Goal: Communication & Community: Answer question/provide support

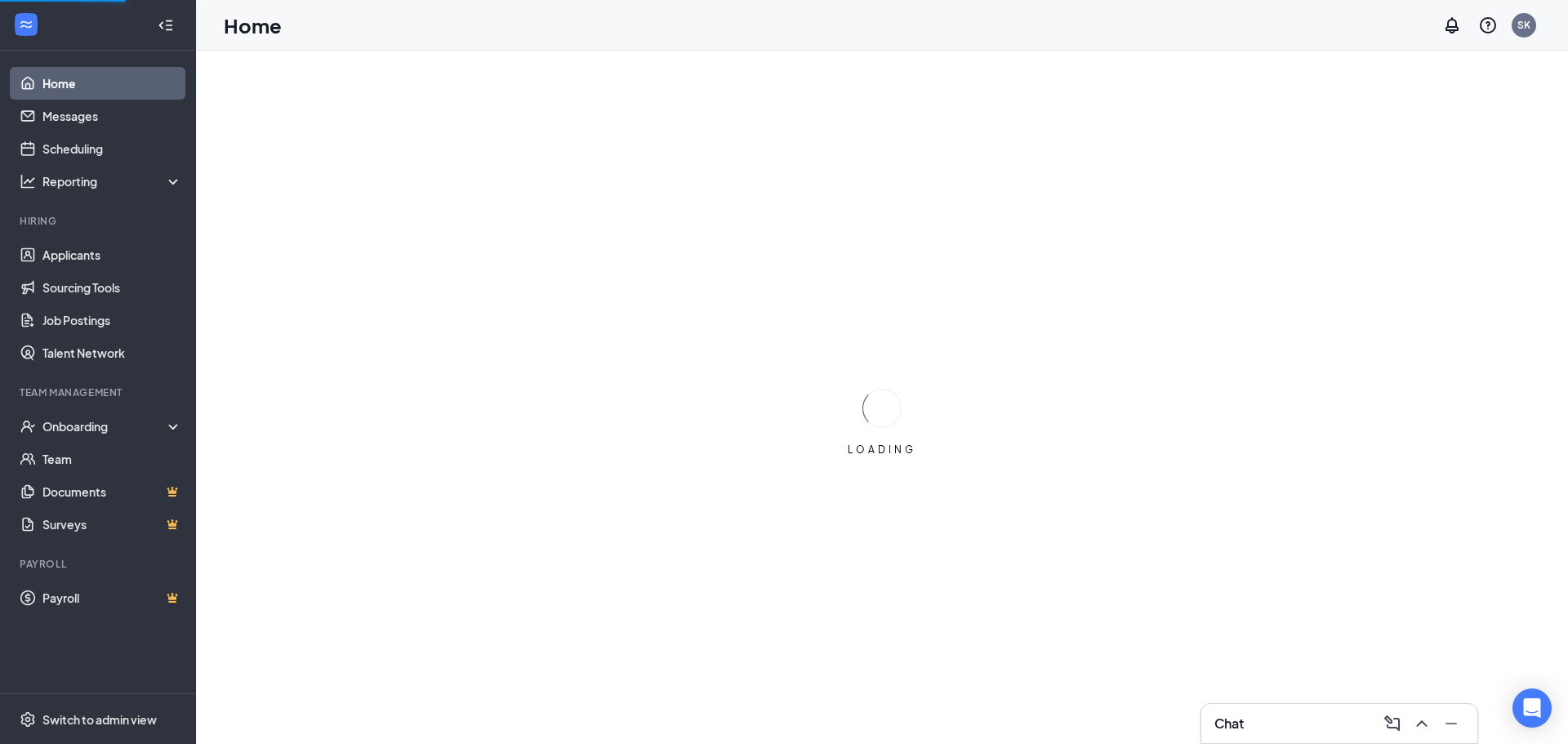
drag, startPoint x: 1258, startPoint y: 721, endPoint x: 1258, endPoint y: 734, distance: 13.0
click at [1258, 728] on div "Chat" at bounding box center [1339, 724] width 249 height 26
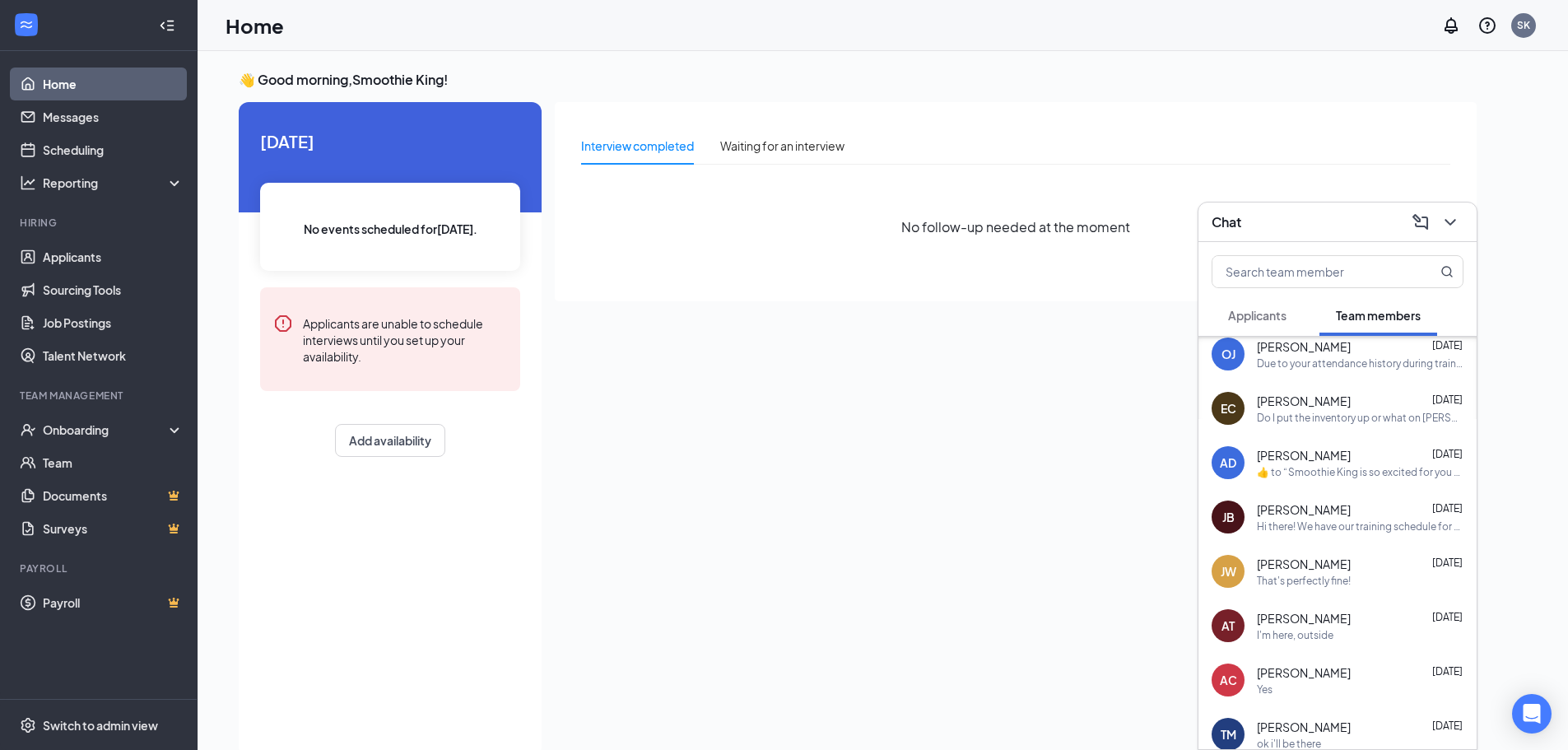
scroll to position [83, 0]
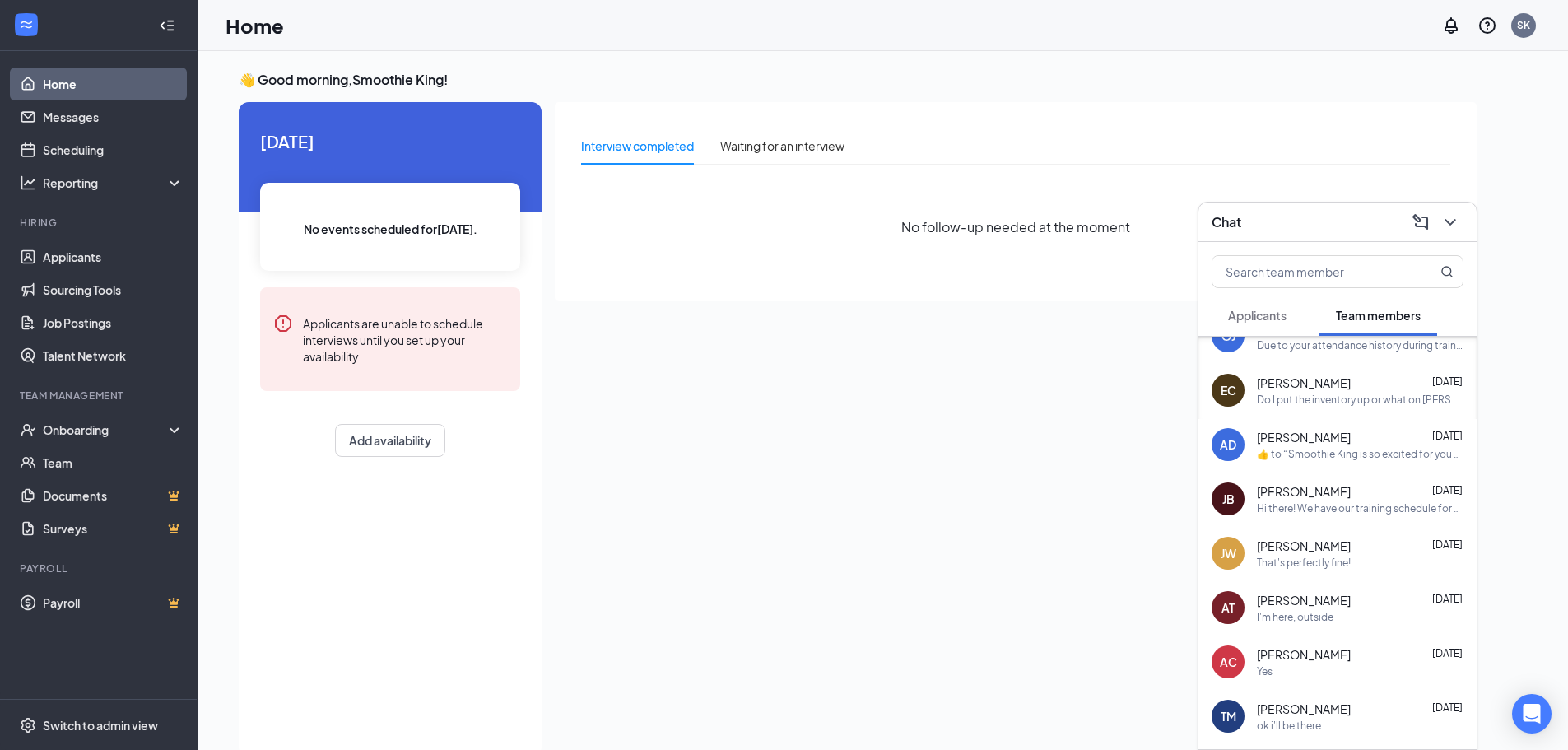
click at [1264, 317] on span "Applicants" at bounding box center [1257, 315] width 58 height 15
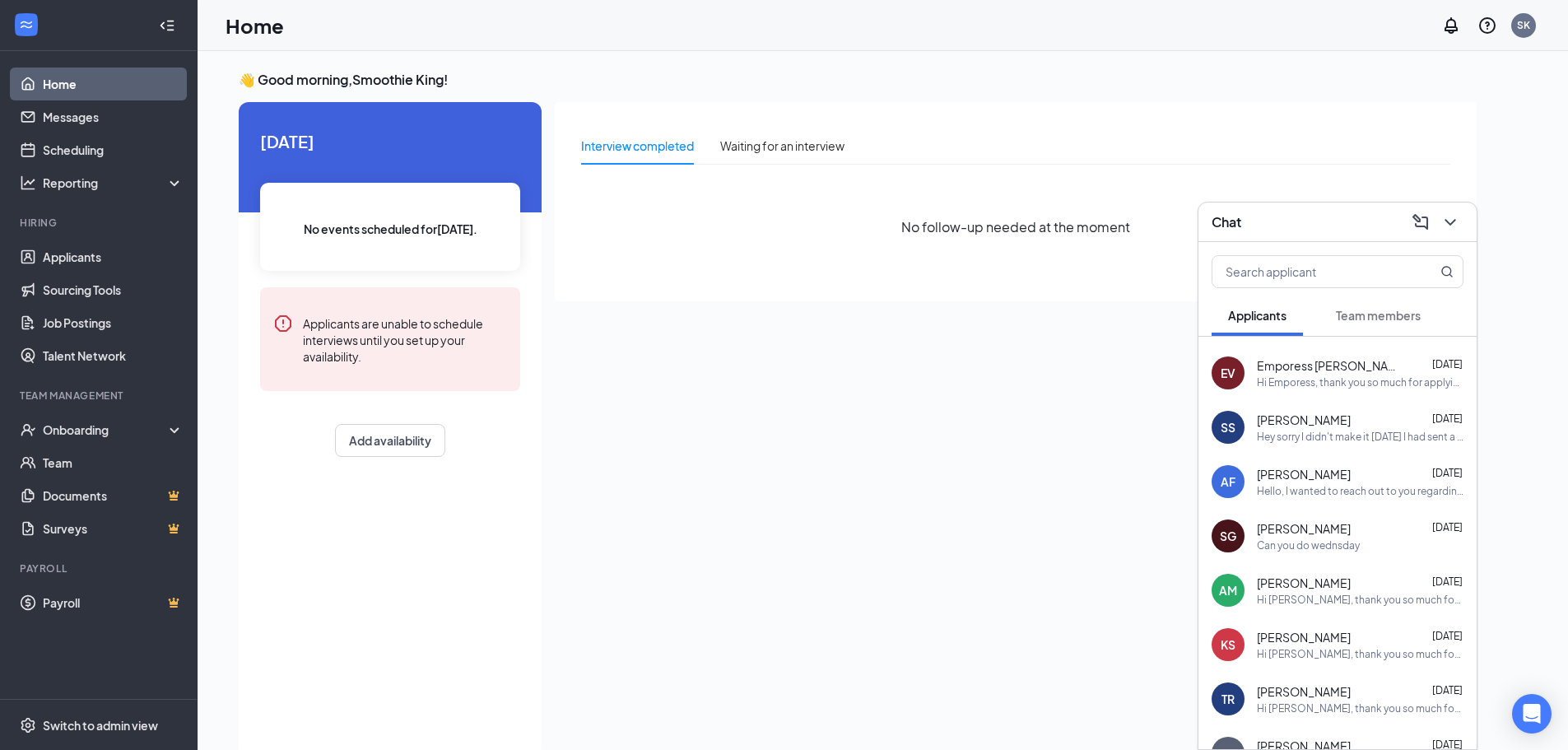
scroll to position [0, 0]
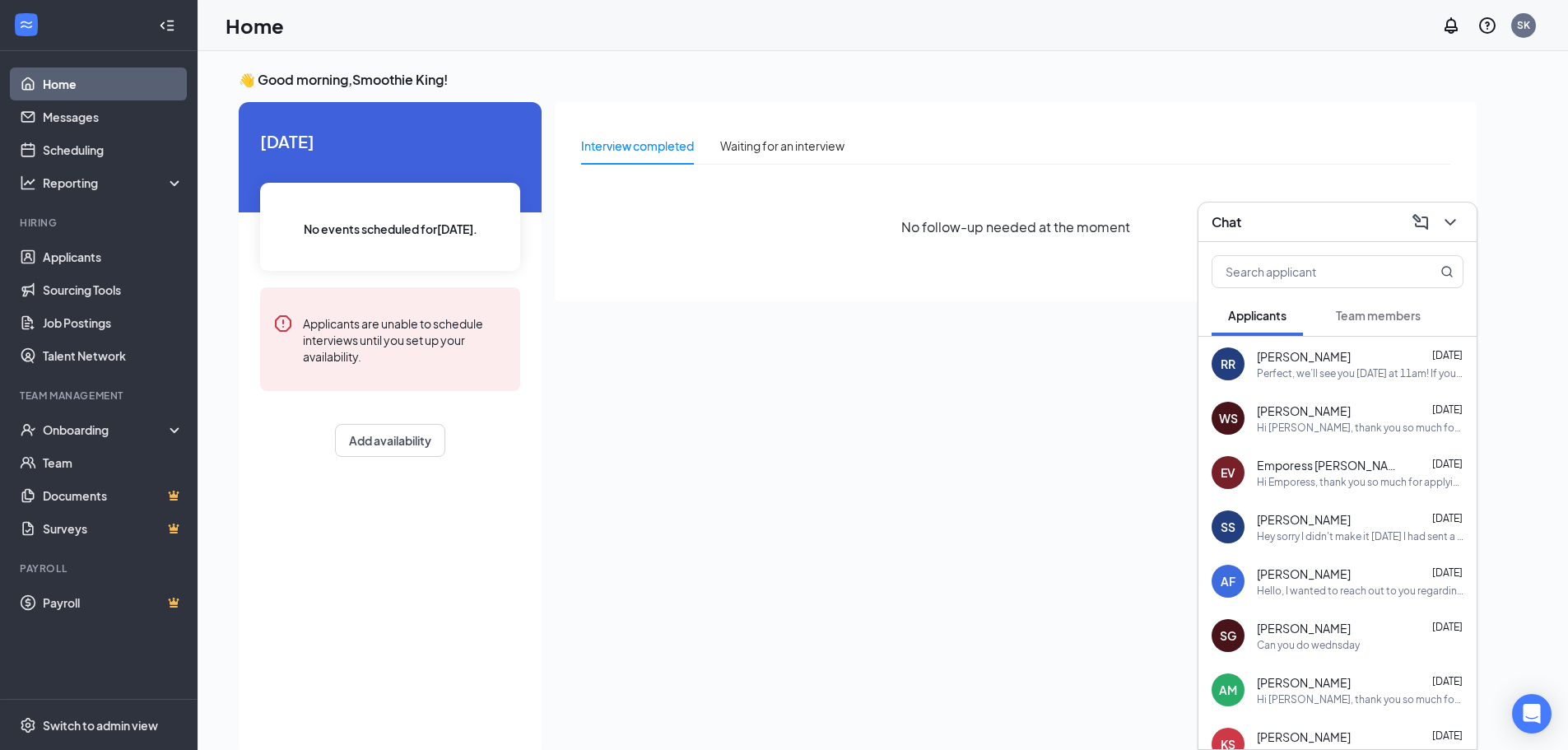
click at [1317, 374] on div "Perfect, we’ll see you [DATE] at 11am! If you have any questions or cannot atte…" at bounding box center [1360, 374] width 206 height 14
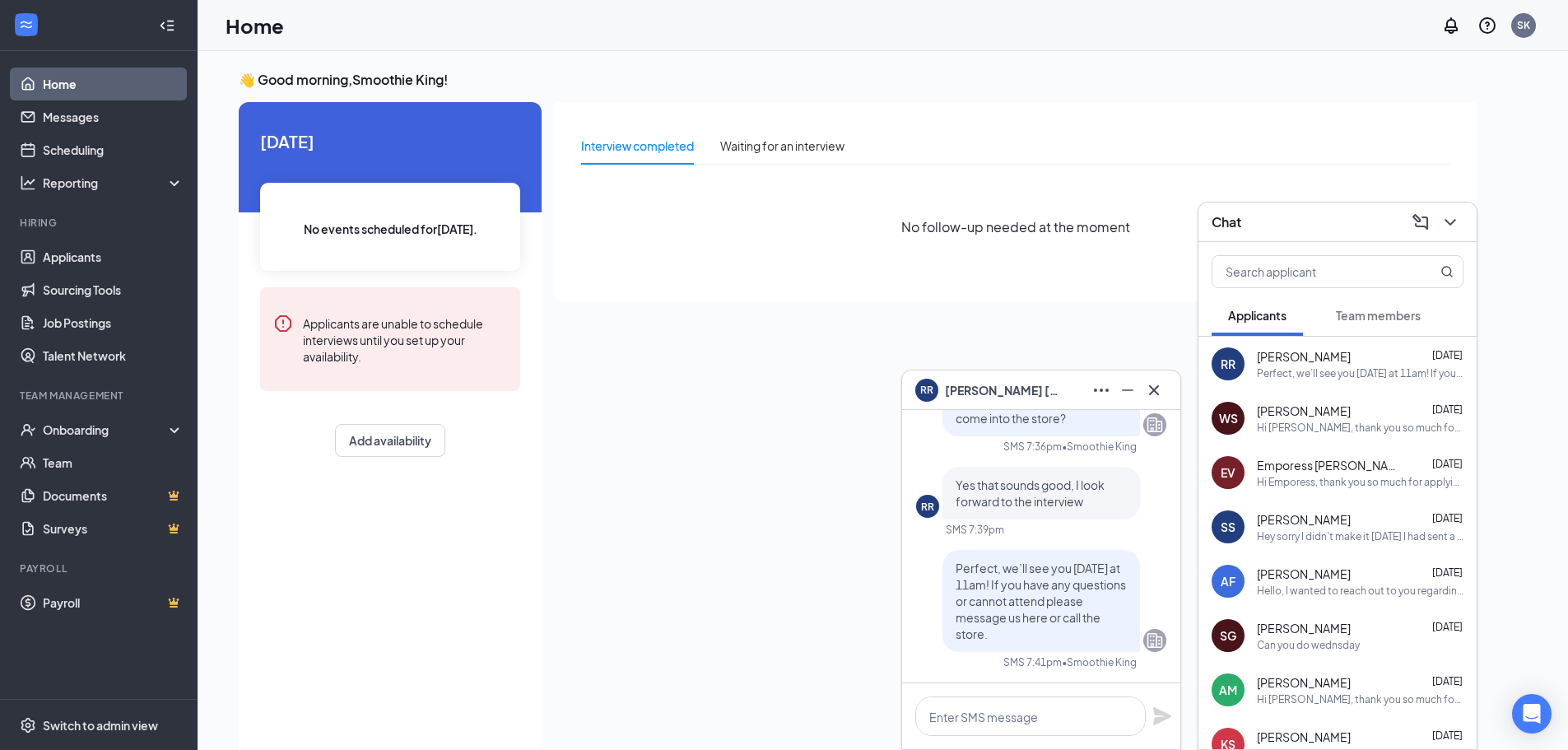
click at [1381, 307] on button "Team members" at bounding box center [1378, 316] width 118 height 41
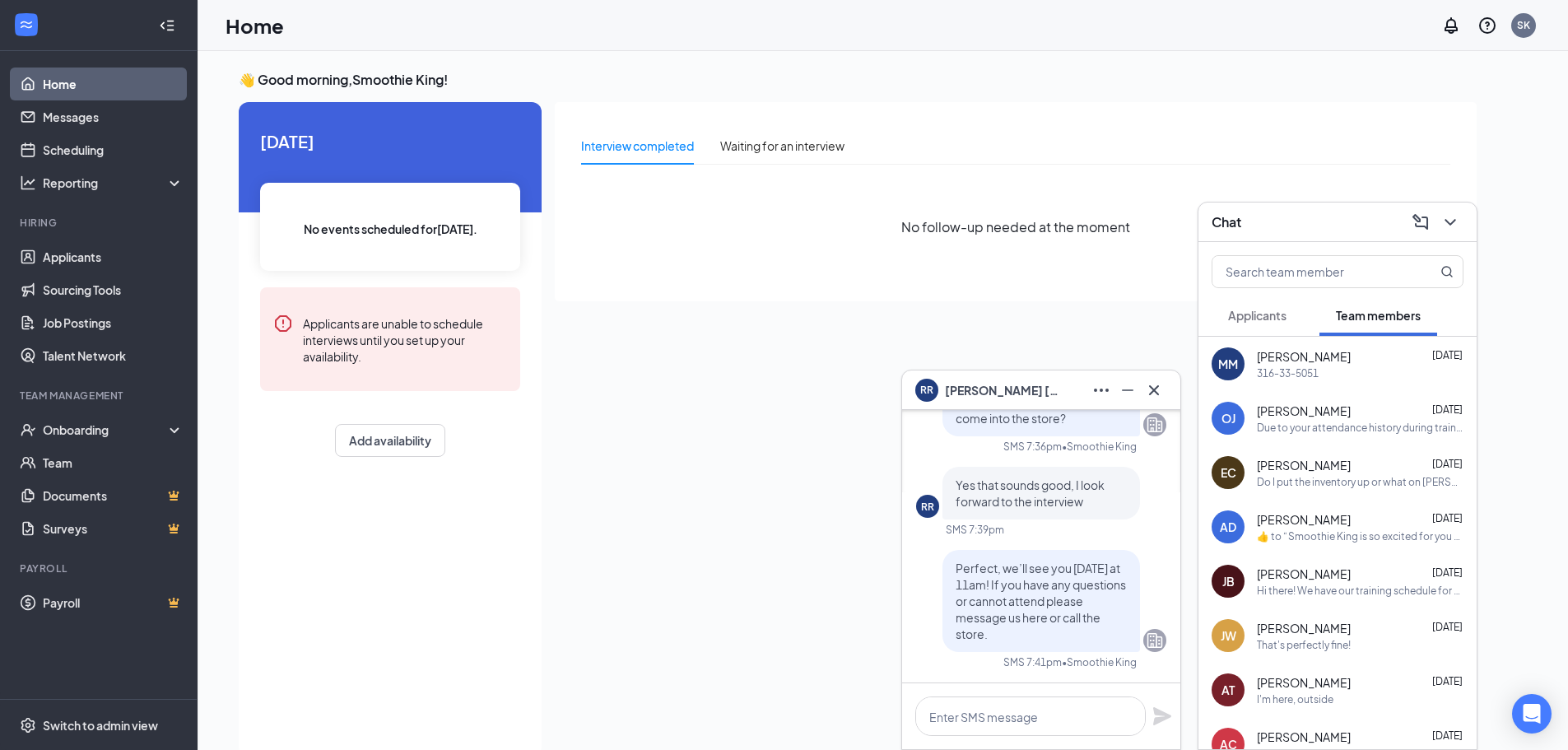
click at [1343, 374] on div "316-33-5051" at bounding box center [1360, 374] width 206 height 14
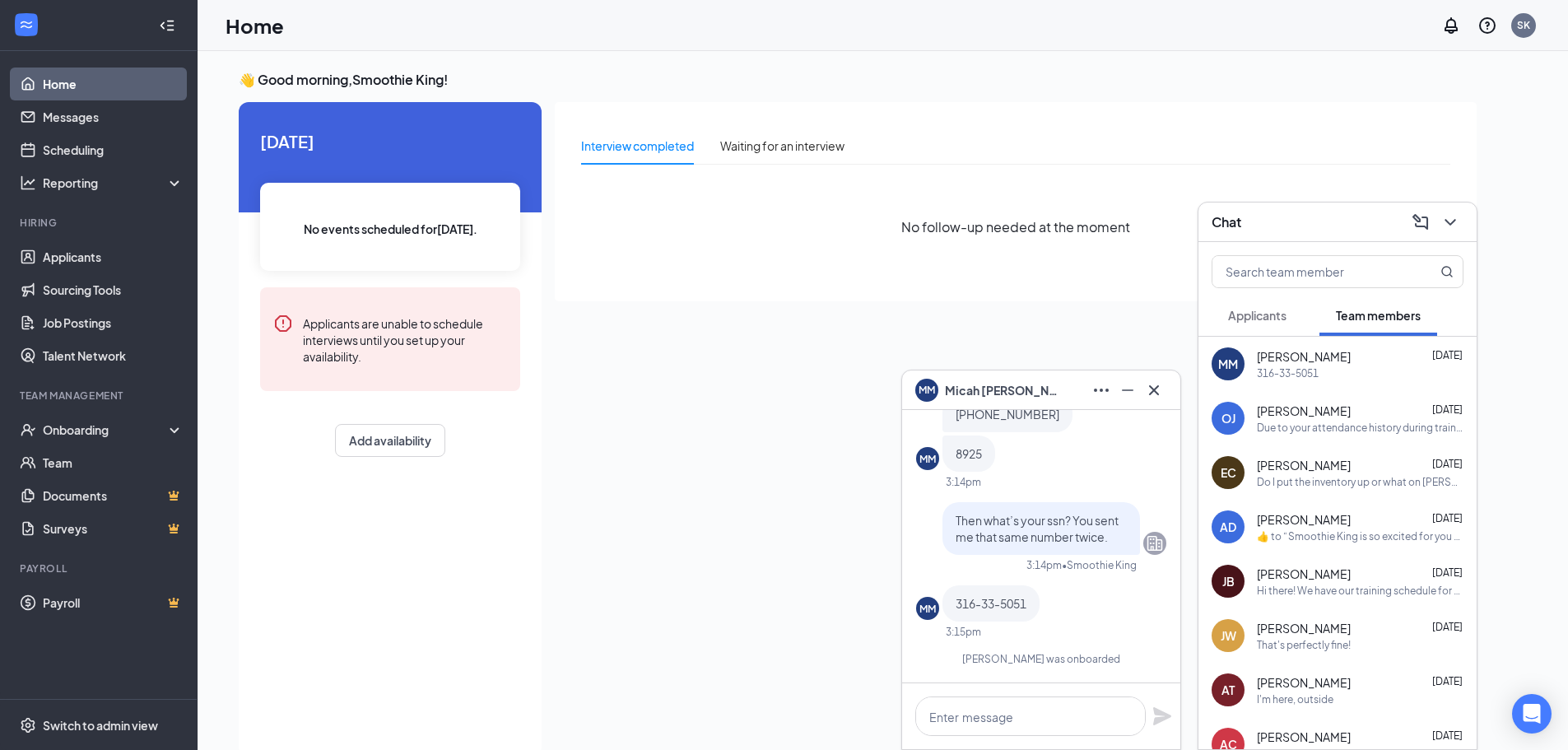
drag, startPoint x: 1261, startPoint y: 320, endPoint x: 1089, endPoint y: 463, distance: 223.7
click at [1261, 319] on span "Applicants" at bounding box center [1257, 315] width 58 height 15
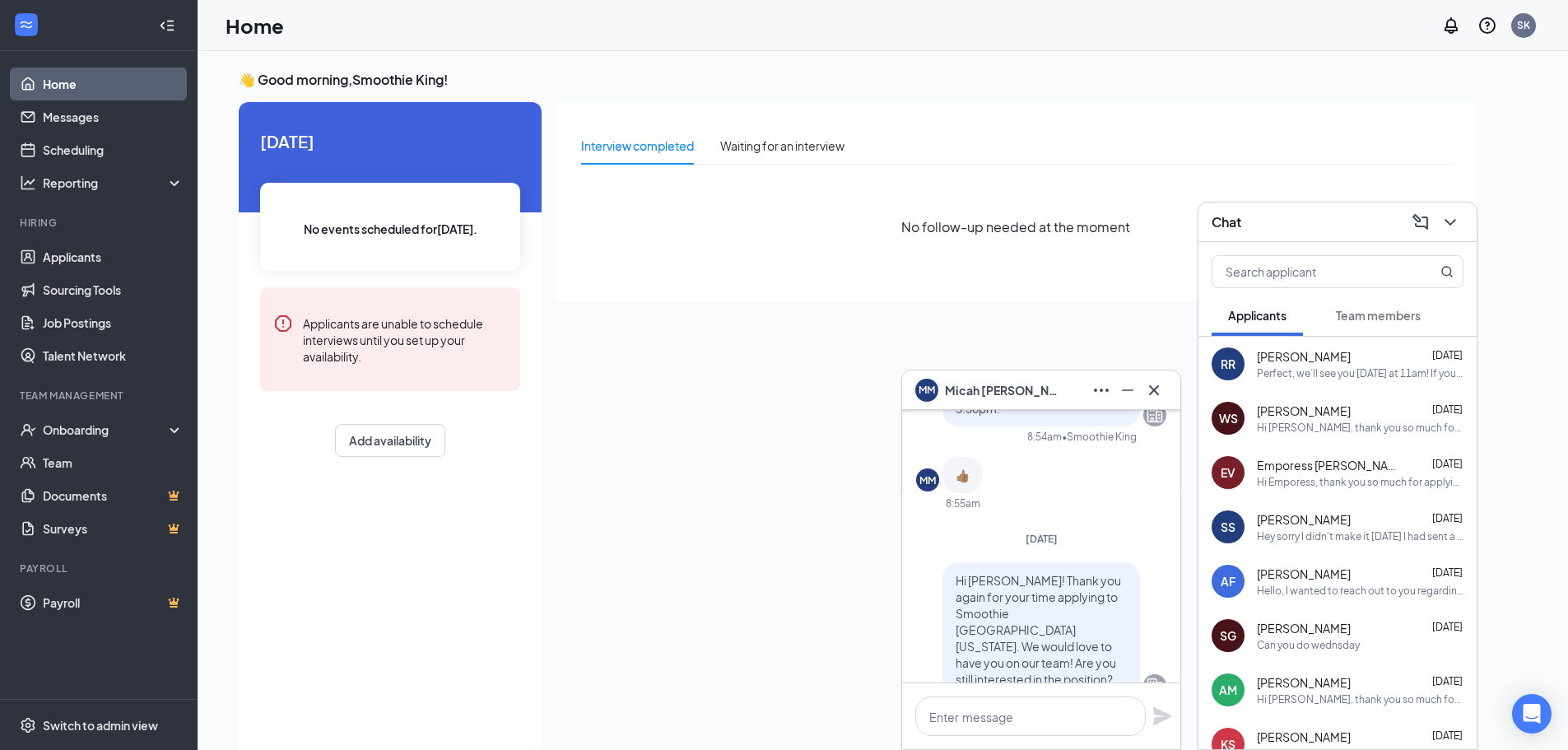
scroll to position [-3757, 0]
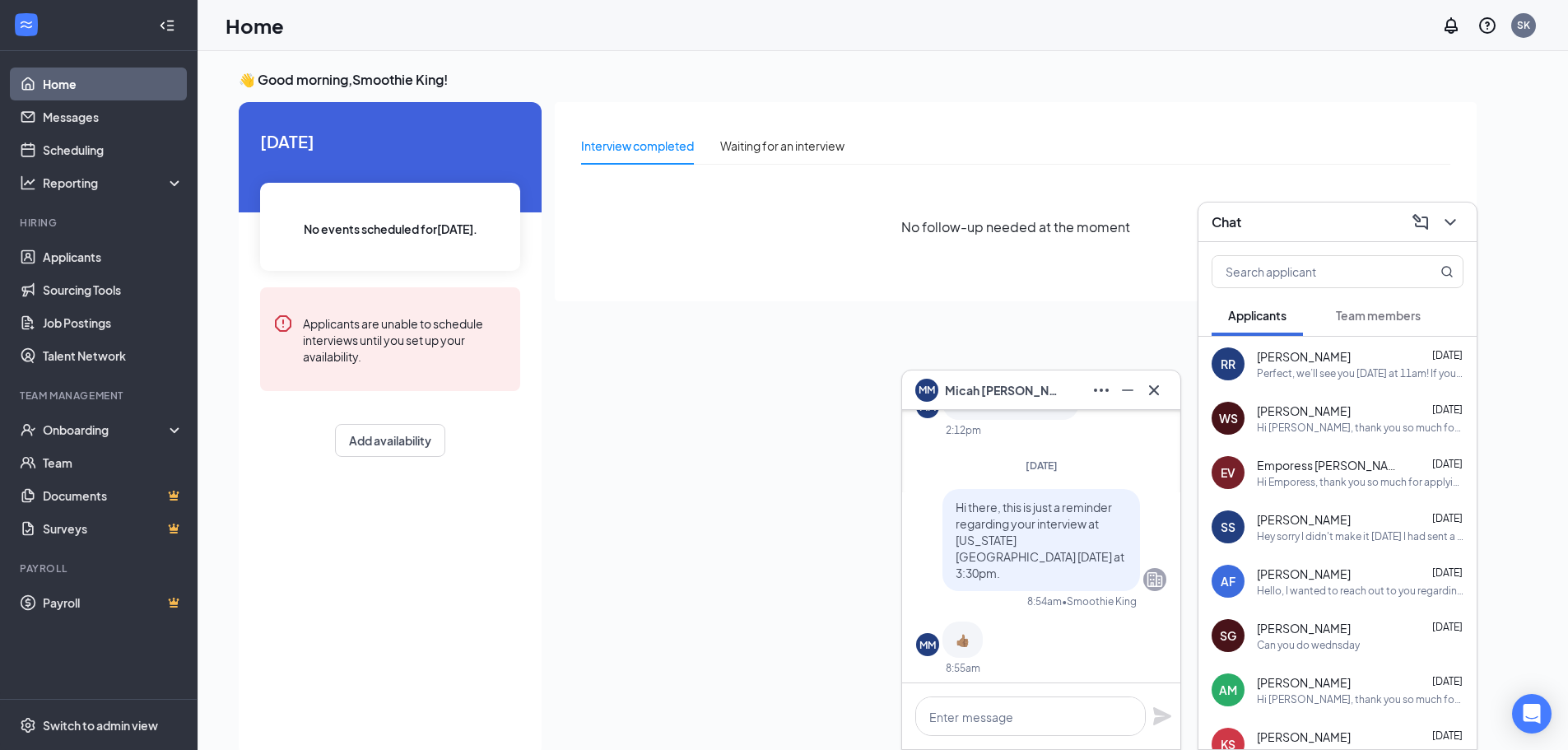
click at [942, 476] on div "[DATE] Hi there, this is just a reminder regarding your interview at [US_STATE]…" at bounding box center [1041, 574] width 251 height 230
drag, startPoint x: 942, startPoint y: 478, endPoint x: 1069, endPoint y: 526, distance: 135.8
click at [1069, 526] on div "Hi there, this is just a reminder regarding your interview at [US_STATE][GEOGRA…" at bounding box center [1040, 541] width 197 height 102
copy span "Hi there, this is just a reminder regarding your interview at [US_STATE][GEOGRA…"
click at [1318, 361] on span "[PERSON_NAME]" at bounding box center [1304, 356] width 94 height 17
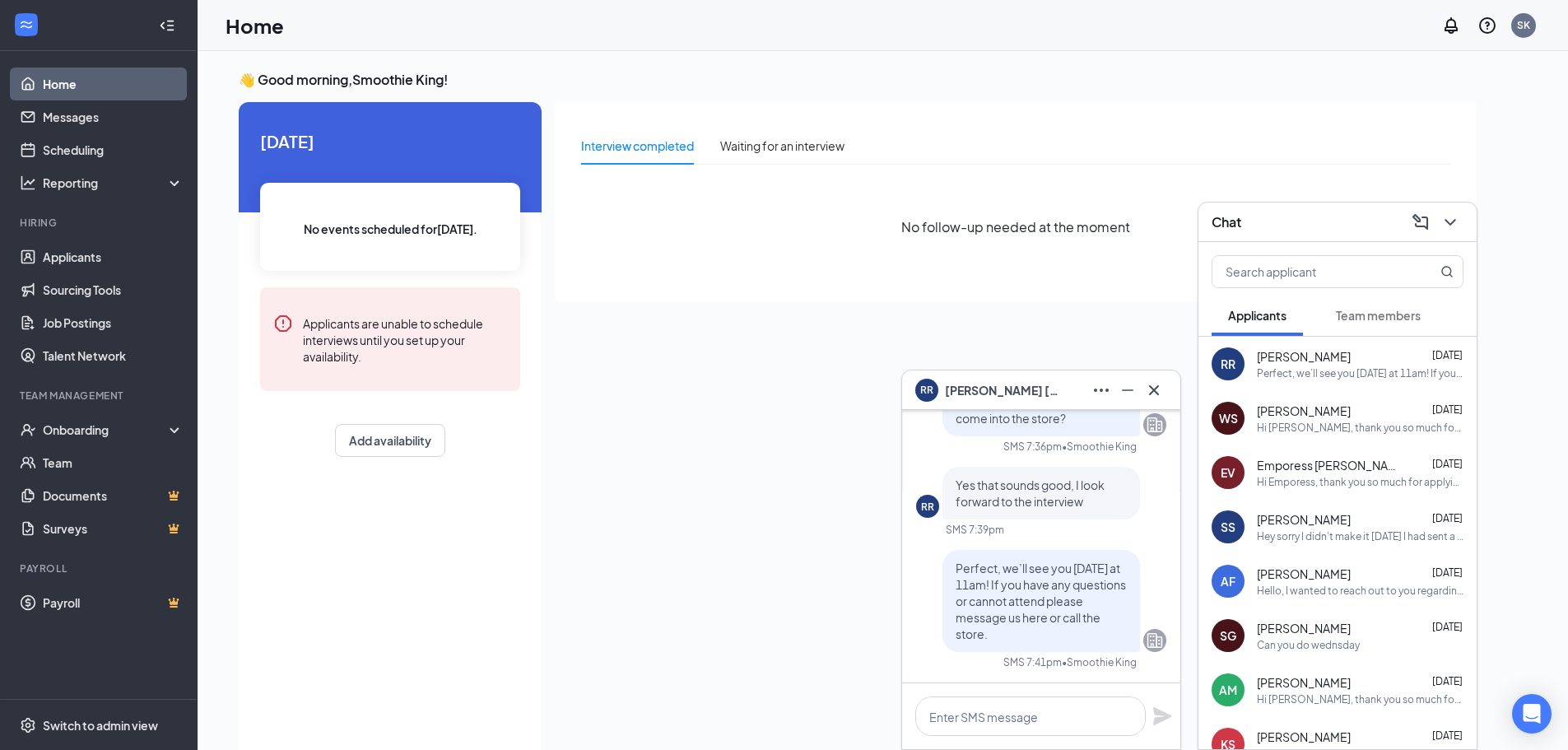
click at [1029, 696] on div at bounding box center [1040, 716] width 278 height 66
click at [1042, 712] on textarea at bounding box center [1031, 717] width 231 height 39
paste textarea "Hi there, this is just a reminder regarding your interview at [US_STATE][GEOGRA…"
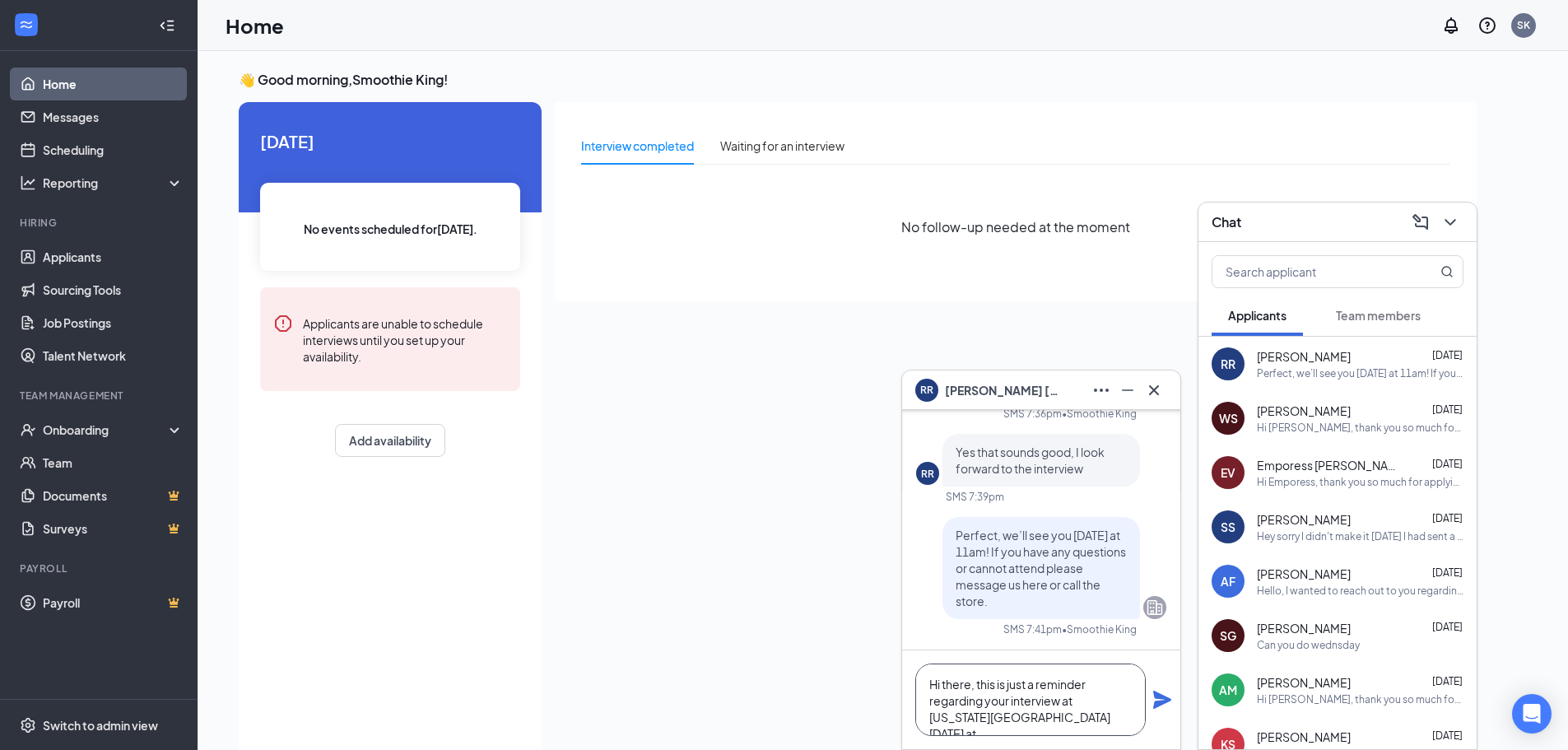
scroll to position [1, 0]
type textarea "Hi there, this is just a reminder regarding your interview at [US_STATE][GEOGRA…"
click at [1169, 708] on icon "Plane" at bounding box center [1162, 700] width 20 height 20
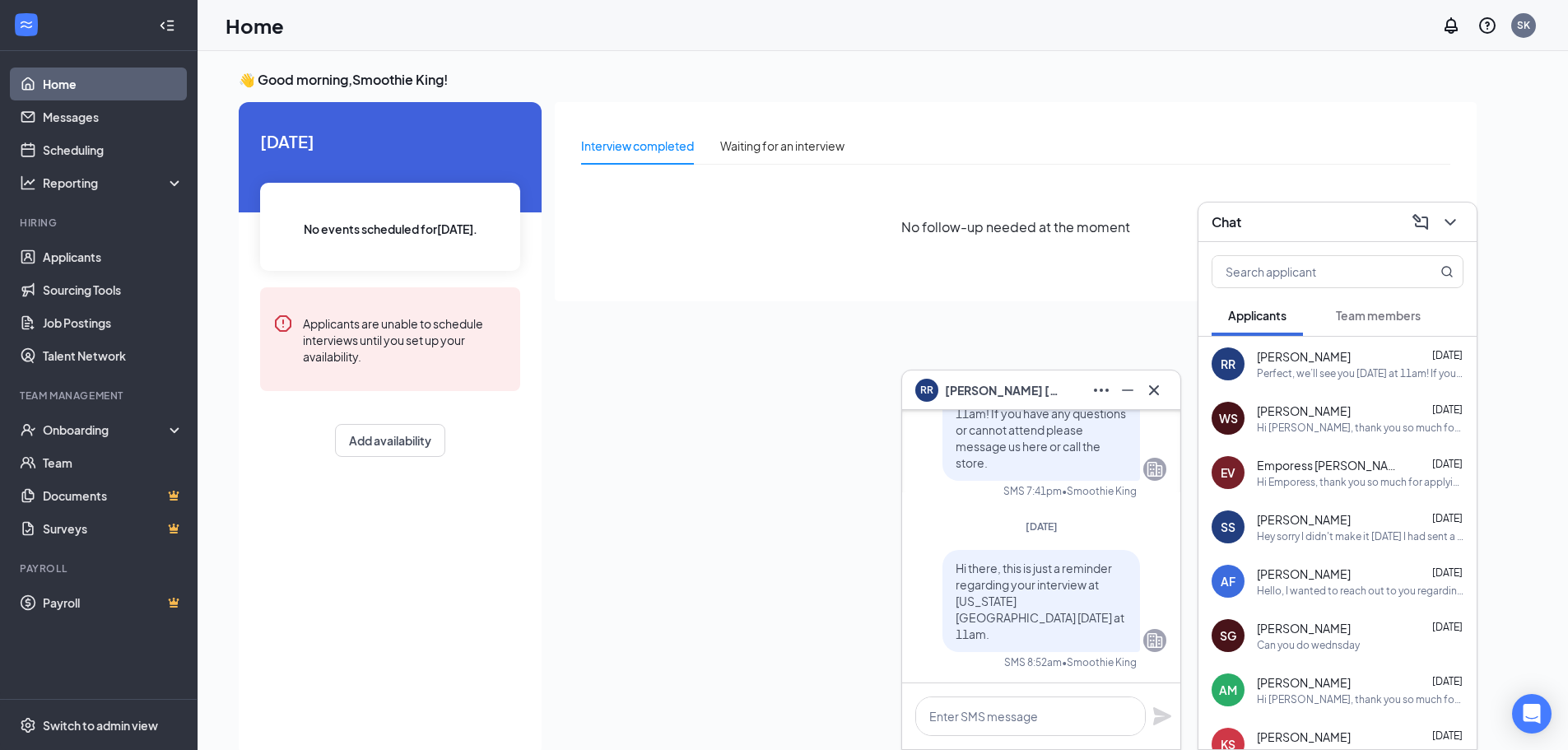
scroll to position [0, 0]
click at [1160, 385] on icon "Cross" at bounding box center [1154, 390] width 20 height 20
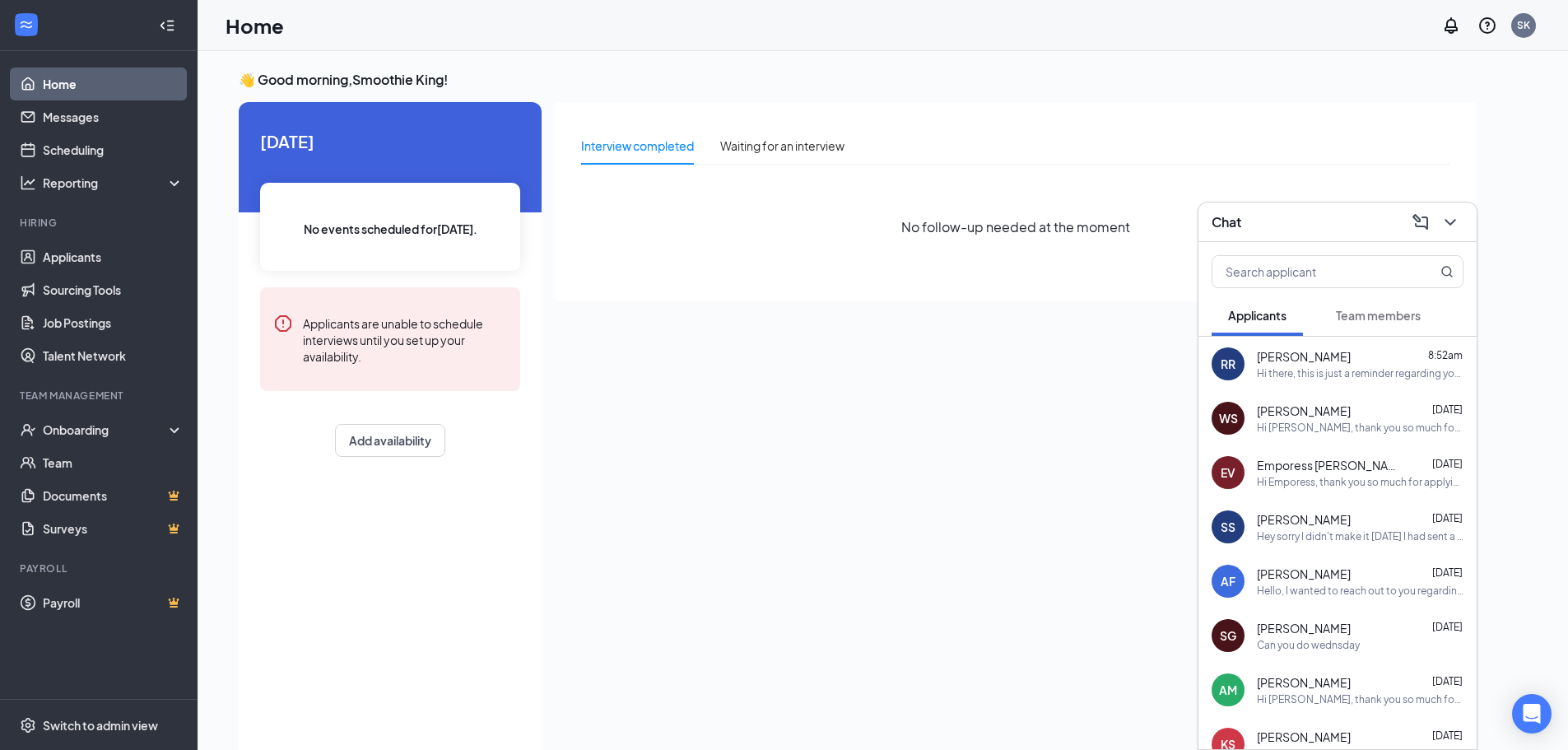
drag, startPoint x: 1317, startPoint y: 218, endPoint x: 1297, endPoint y: 216, distance: 20.1
click at [1317, 218] on div "Chat" at bounding box center [1337, 222] width 252 height 26
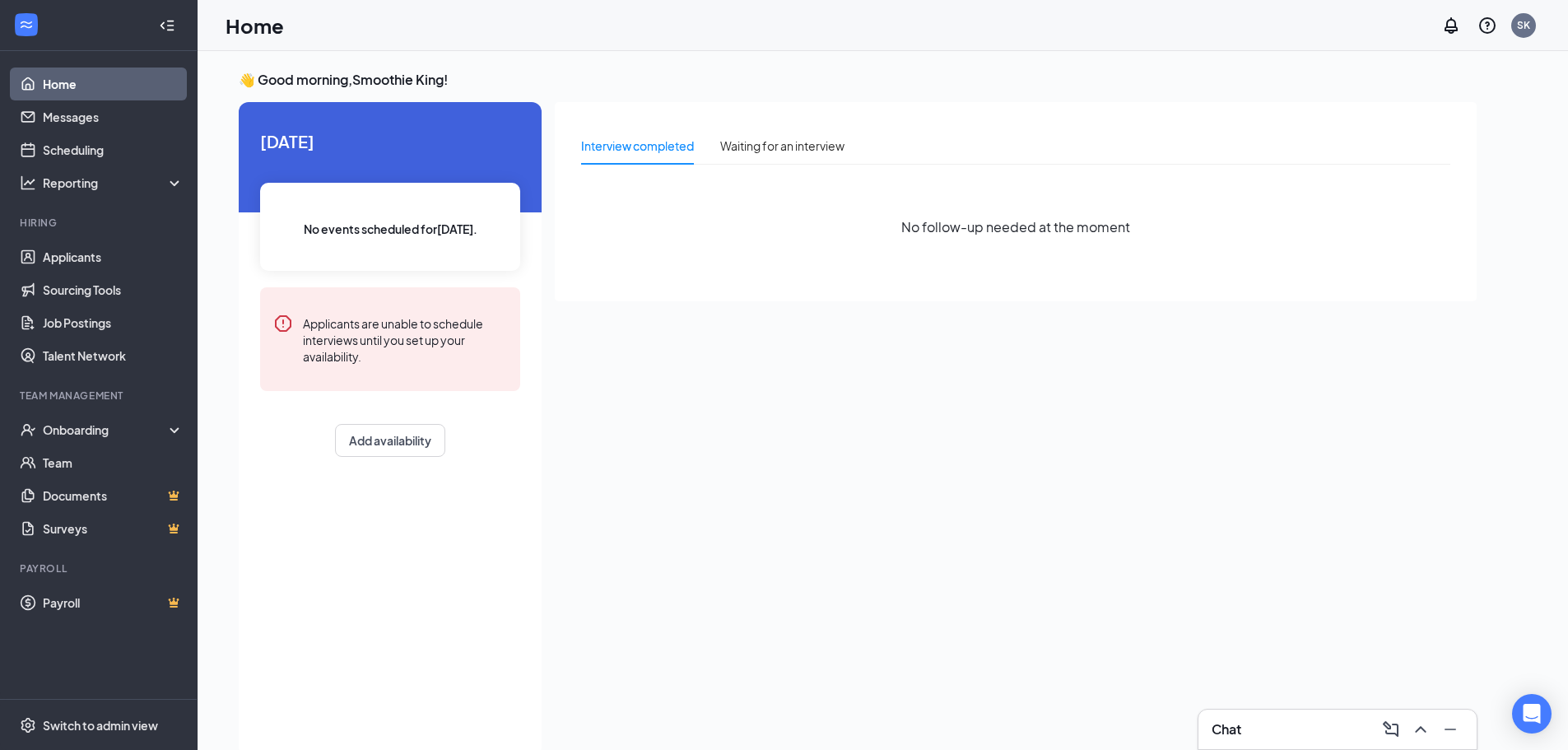
click at [1312, 720] on div "Chat" at bounding box center [1337, 729] width 252 height 27
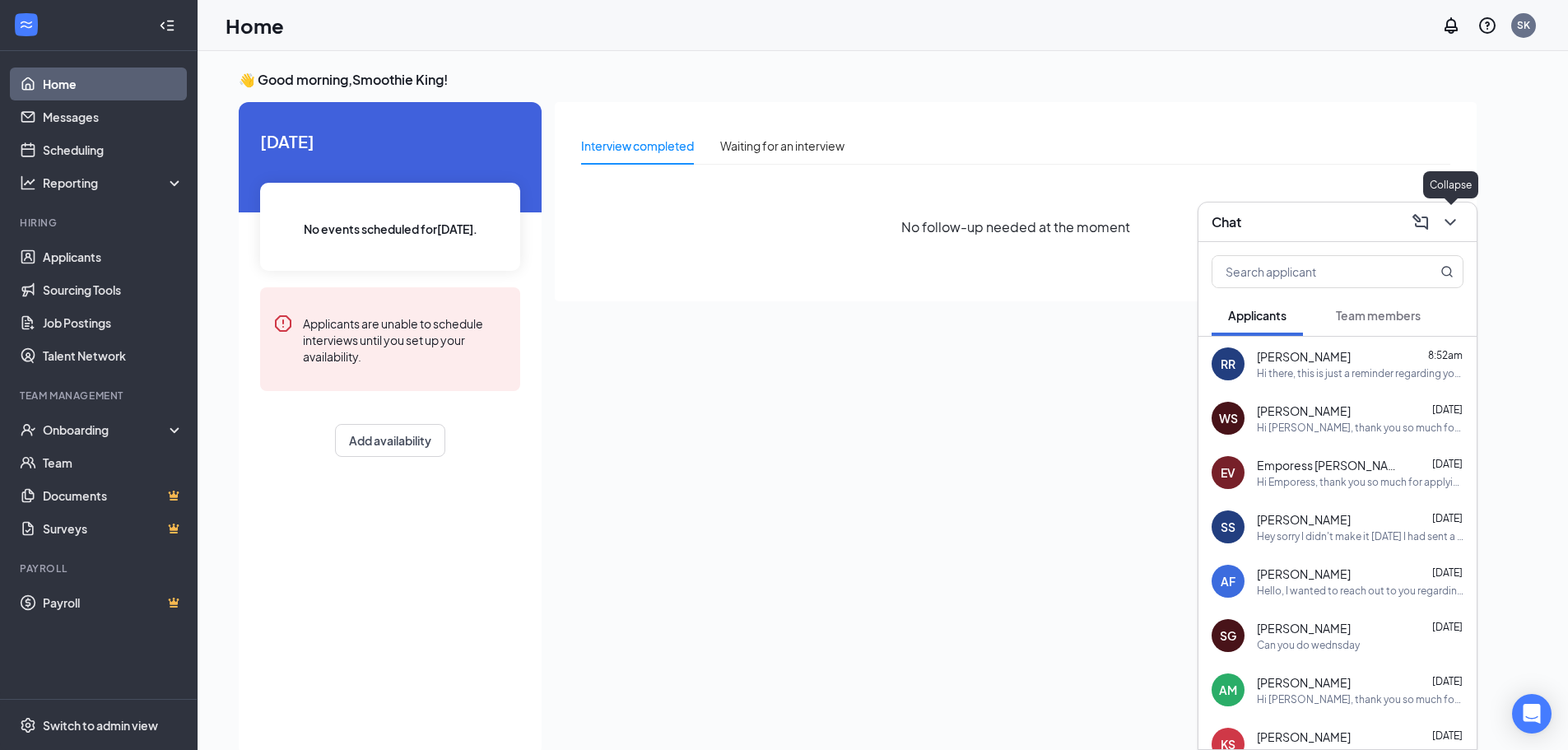
click at [1450, 227] on icon "ChevronDown" at bounding box center [1450, 222] width 20 height 20
